Goal: Task Accomplishment & Management: Complete application form

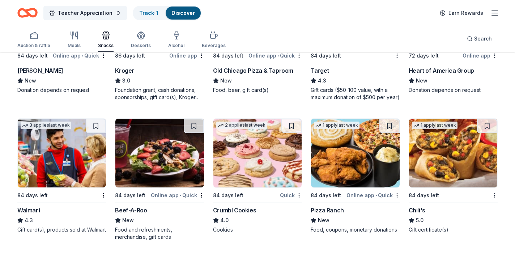
scroll to position [845, 0]
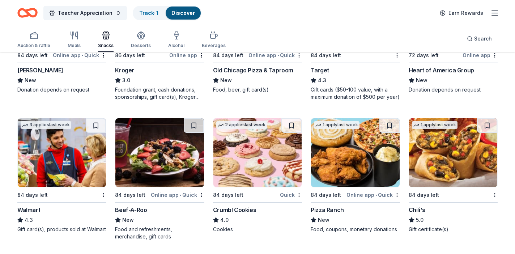
click at [256, 171] on img at bounding box center [257, 152] width 88 height 69
click at [356, 182] on img at bounding box center [355, 152] width 88 height 69
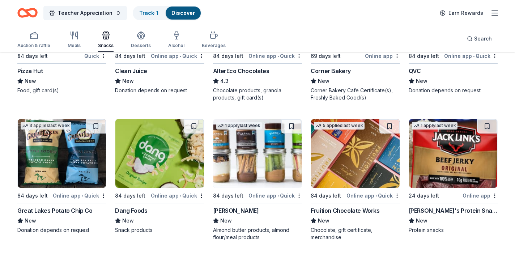
scroll to position [1535, 0]
click at [52, 175] on img at bounding box center [62, 153] width 88 height 69
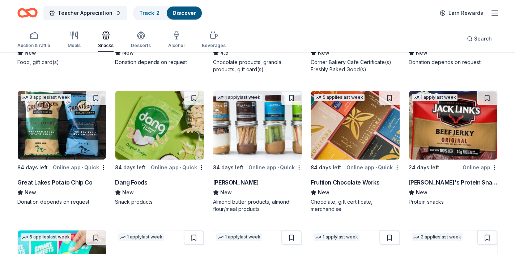
scroll to position [1564, 0]
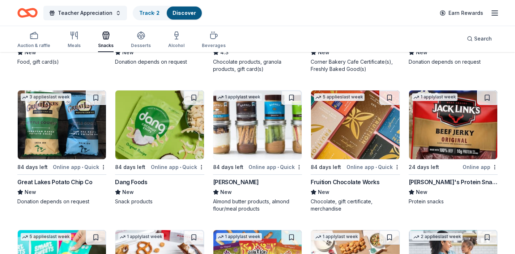
click at [341, 179] on div "Fruition Chocolate Works" at bounding box center [345, 182] width 69 height 9
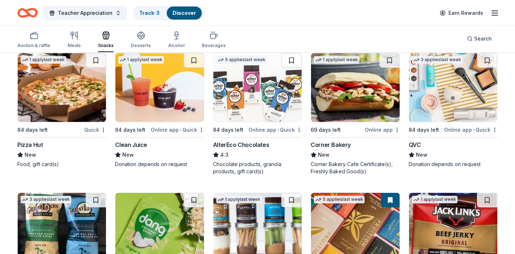
scroll to position [1456, 0]
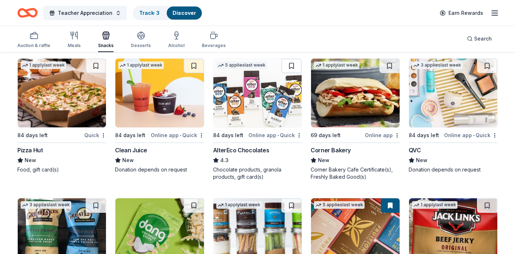
click at [252, 109] on img at bounding box center [257, 93] width 88 height 69
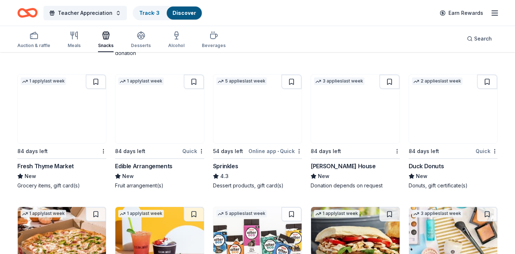
scroll to position [1306, 0]
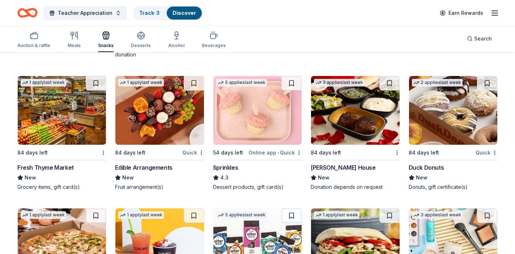
click at [143, 122] on img at bounding box center [159, 110] width 88 height 69
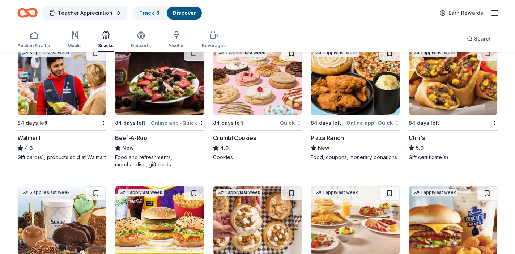
scroll to position [916, 0]
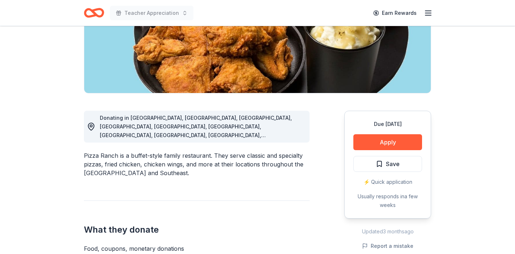
scroll to position [122, 0]
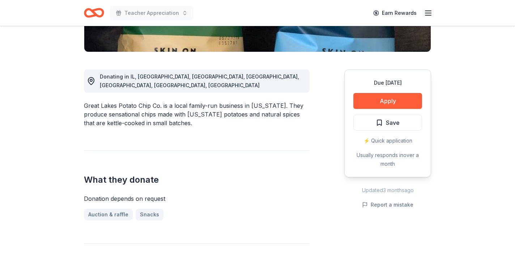
scroll to position [167, 0]
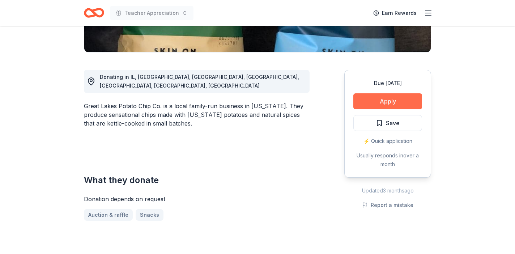
click at [380, 99] on button "Apply" at bounding box center [387, 101] width 69 height 16
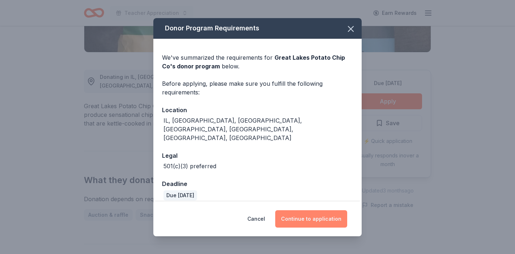
click at [307, 216] on button "Continue to application" at bounding box center [311, 218] width 72 height 17
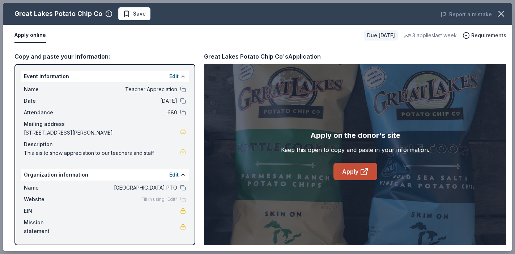
click at [348, 172] on link "Apply" at bounding box center [355, 171] width 44 height 17
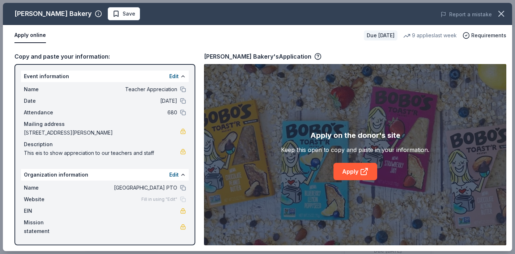
scroll to position [186, 0]
click at [504, 16] on icon "button" at bounding box center [501, 14] width 10 height 10
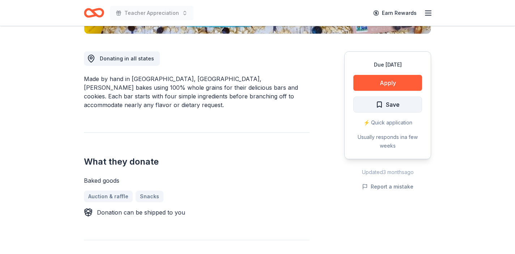
click at [385, 109] on span "Save" at bounding box center [388, 104] width 24 height 9
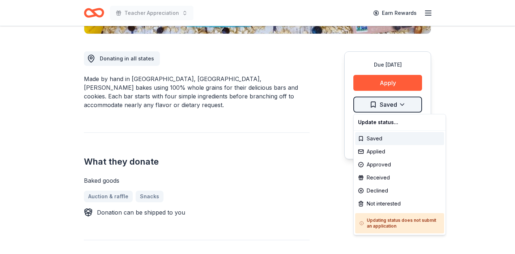
click at [383, 152] on div "Applied" at bounding box center [399, 151] width 89 height 13
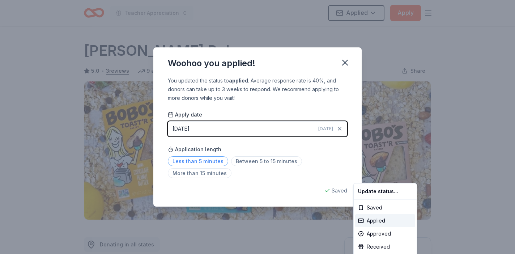
drag, startPoint x: 365, startPoint y: 158, endPoint x: 196, endPoint y: 161, distance: 169.6
click at [196, 161] on html "Teacher Appreciation Applied Apply Due in 93 days Share Bobo's Bakery 5.0 • 3 r…" at bounding box center [257, 127] width 515 height 254
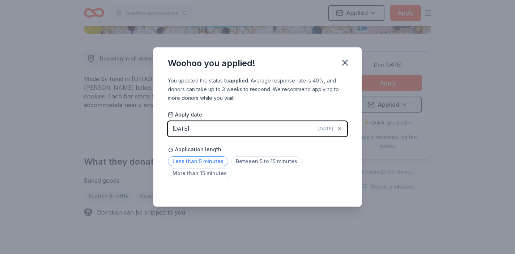
scroll to position [163, 0]
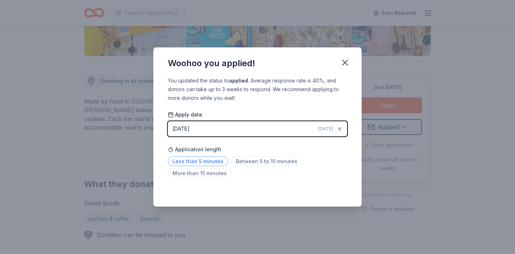
click at [197, 158] on span "Less than 5 minutes" at bounding box center [198, 161] width 60 height 10
click at [346, 60] on icon "button" at bounding box center [345, 62] width 10 height 10
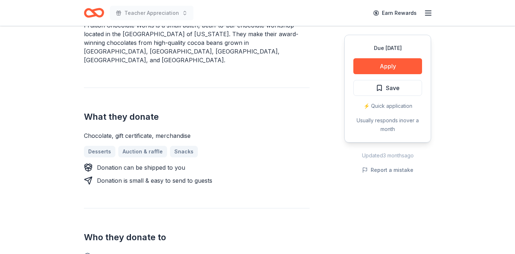
scroll to position [224, 0]
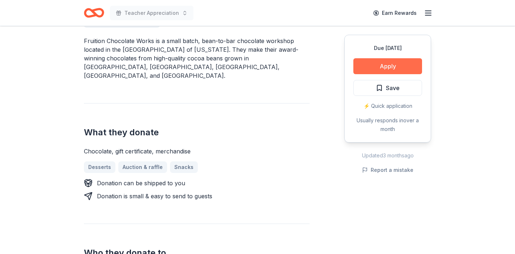
click at [368, 65] on button "Apply" at bounding box center [387, 66] width 69 height 16
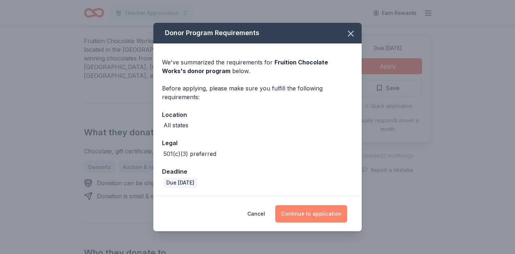
click at [307, 212] on button "Continue to application" at bounding box center [311, 213] width 72 height 17
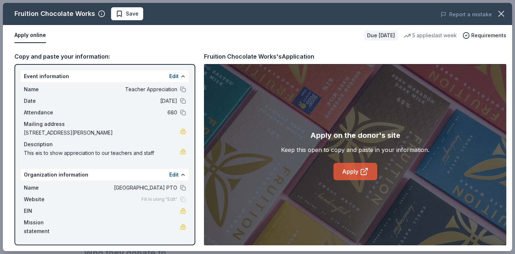
click at [346, 175] on link "Apply" at bounding box center [355, 171] width 44 height 17
click at [481, 35] on span "Requirements" at bounding box center [488, 35] width 35 height 9
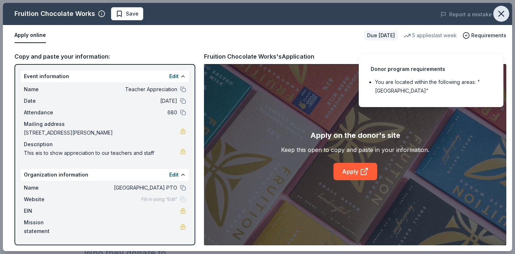
click at [499, 9] on icon "button" at bounding box center [501, 14] width 10 height 10
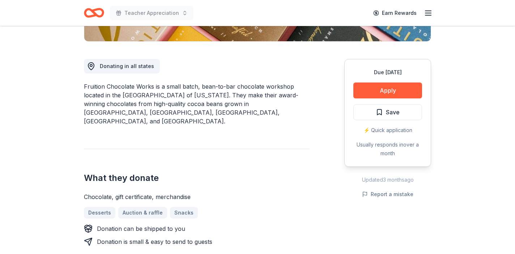
scroll to position [177, 0]
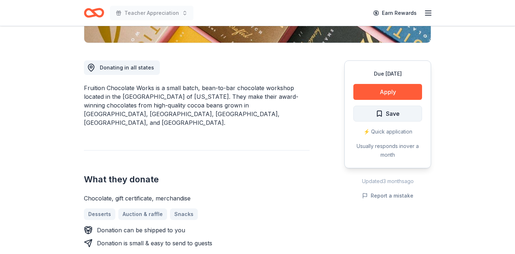
click at [386, 110] on span "Save" at bounding box center [393, 113] width 14 height 9
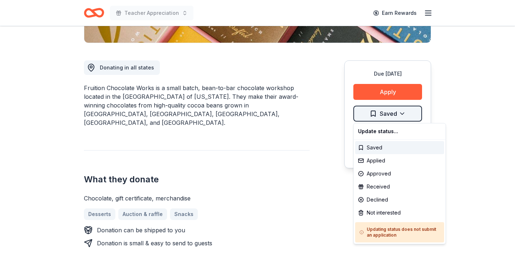
click at [377, 161] on div "Applied" at bounding box center [399, 160] width 89 height 13
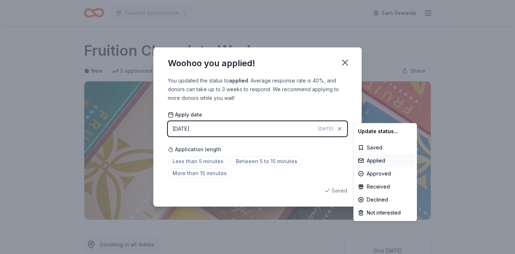
click at [204, 161] on html "Teacher Appreciation Earn Rewards Due in 84 days Share Fruition Chocolate Works…" at bounding box center [257, 127] width 515 height 254
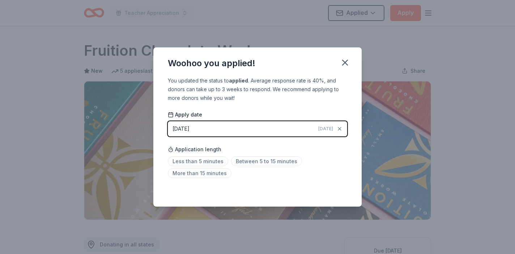
scroll to position [163, 0]
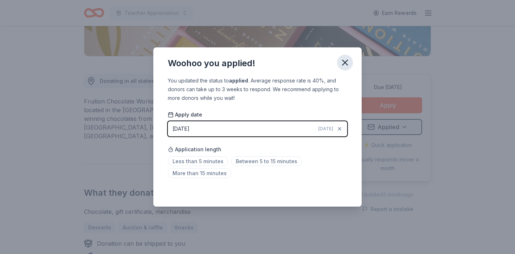
click at [346, 61] on icon "button" at bounding box center [345, 62] width 10 height 10
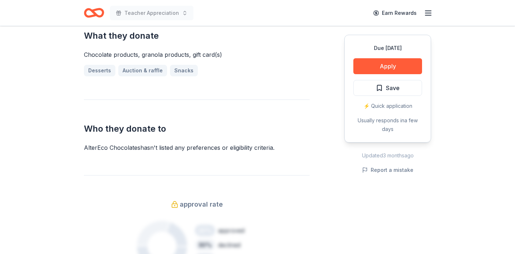
scroll to position [303, 0]
click at [371, 65] on button "Apply" at bounding box center [387, 66] width 69 height 16
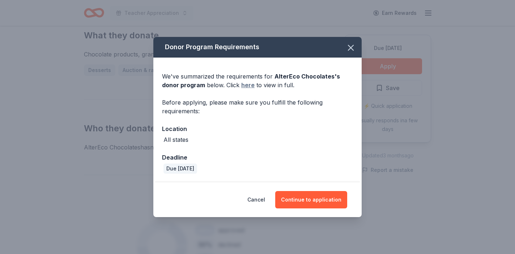
click at [244, 85] on link "here" at bounding box center [247, 85] width 13 height 9
click at [309, 208] on button "Continue to application" at bounding box center [311, 199] width 72 height 17
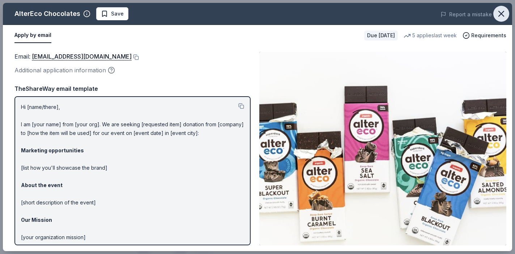
click at [500, 14] on icon "button" at bounding box center [501, 14] width 10 height 10
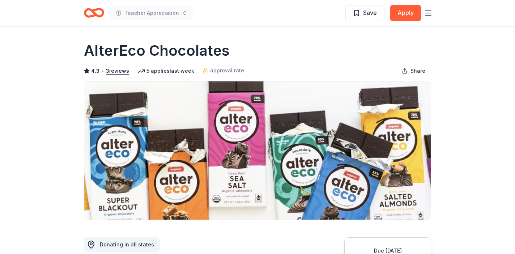
scroll to position [0, 0]
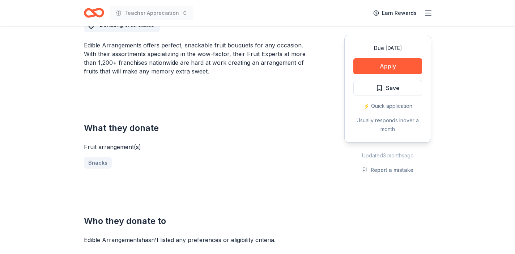
scroll to position [214, 0]
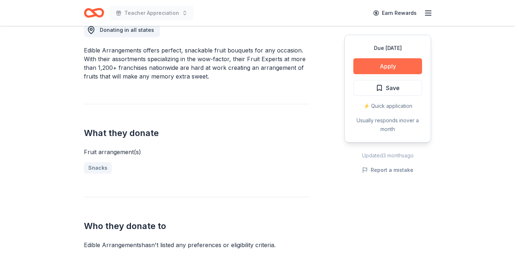
click at [384, 58] on button "Apply" at bounding box center [387, 66] width 69 height 16
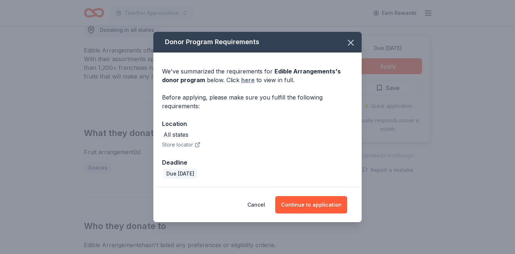
click at [247, 78] on link "here" at bounding box center [247, 80] width 13 height 9
